Goal: Navigation & Orientation: Understand site structure

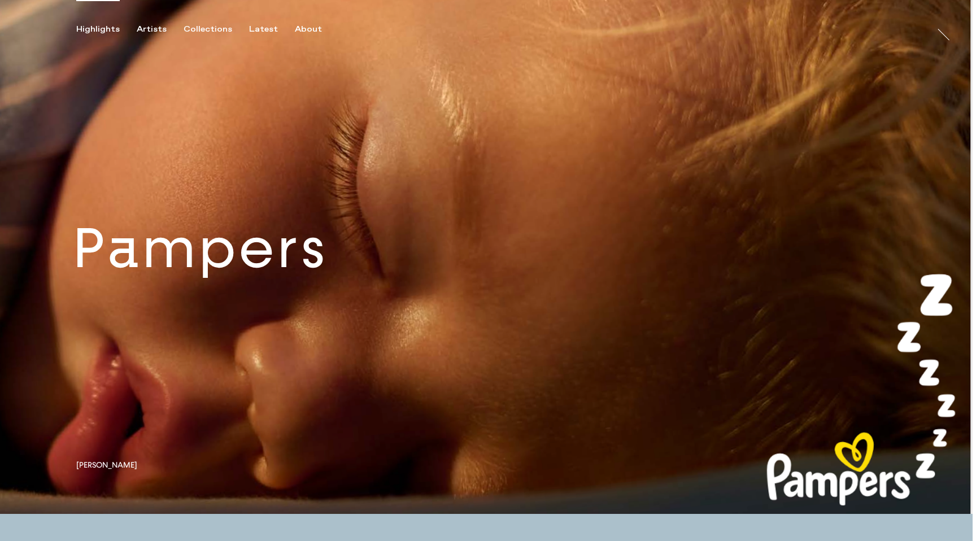
click at [465, 313] on link at bounding box center [486, 257] width 973 height 514
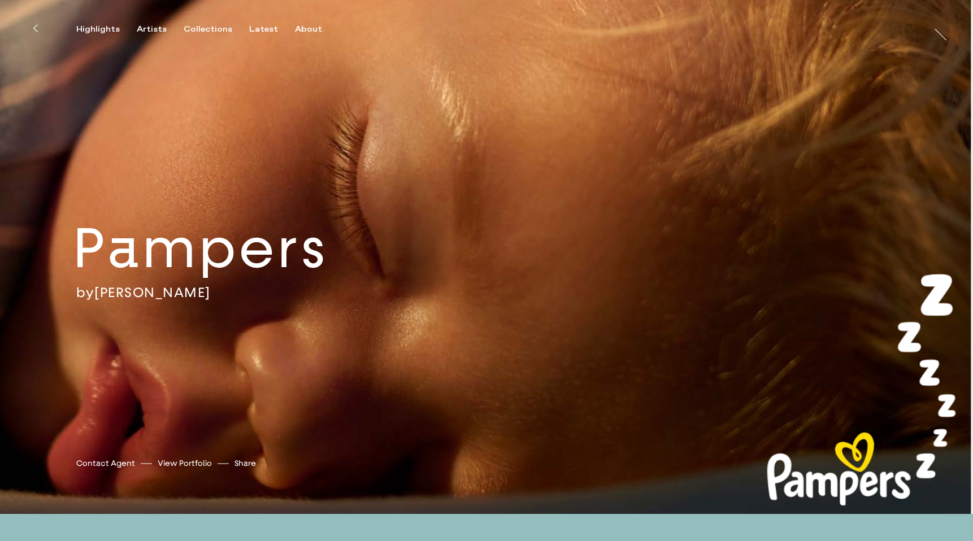
click at [376, 256] on h2 "Pampers" at bounding box center [239, 248] width 332 height 71
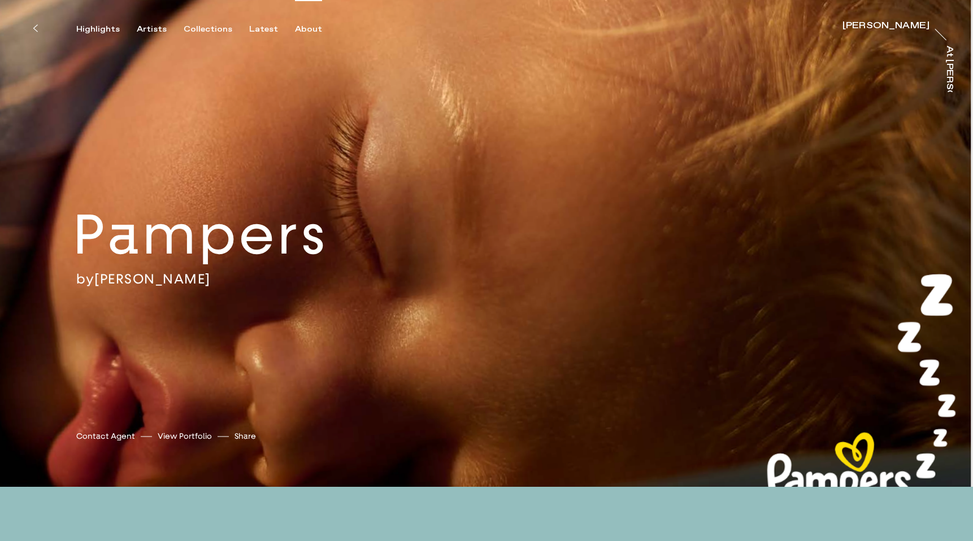
click at [305, 25] on div "About" at bounding box center [308, 29] width 27 height 10
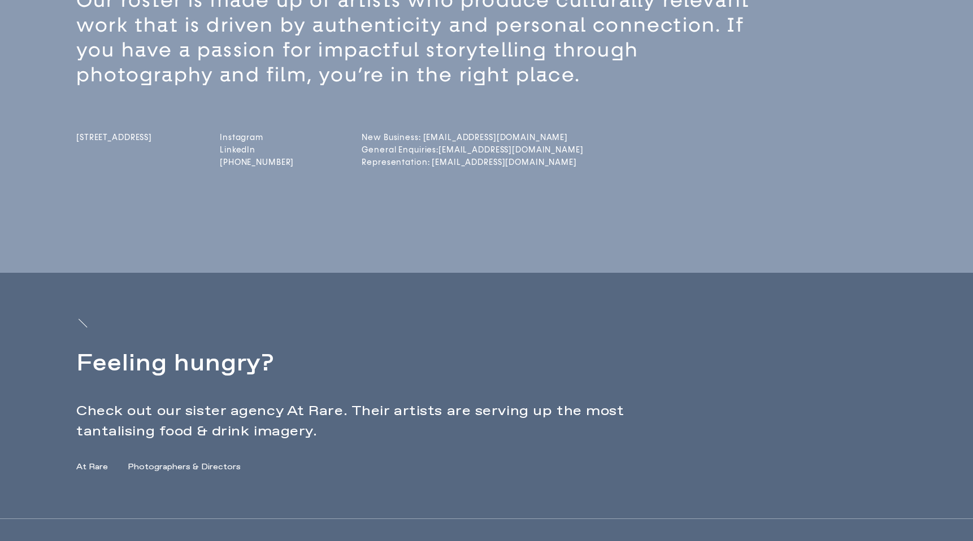
scroll to position [320, 0]
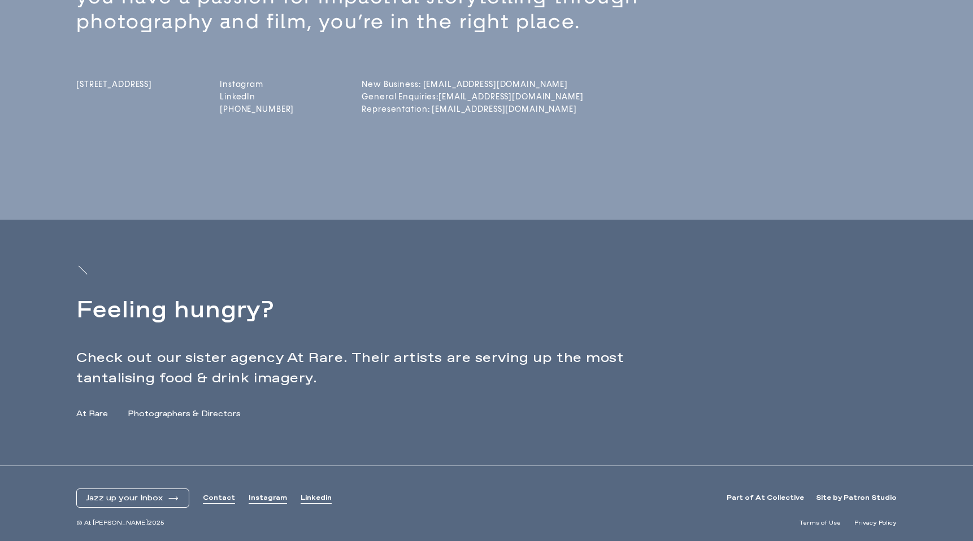
click at [210, 497] on link "Contact" at bounding box center [219, 499] width 32 height 10
click at [828, 525] on link "Terms of Use" at bounding box center [819, 523] width 41 height 8
